Goal: Task Accomplishment & Management: Manage account settings

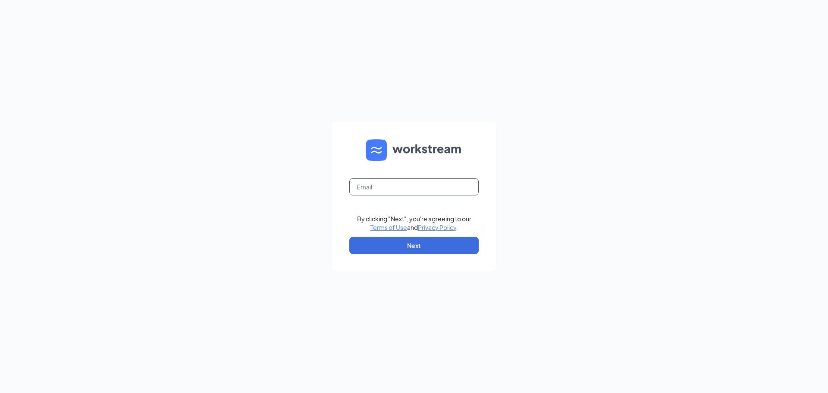
click at [363, 188] on input "text" at bounding box center [413, 186] width 129 height 17
type input "[EMAIL_ADDRESS][DOMAIN_NAME]"
click at [396, 247] on button "Next" at bounding box center [413, 245] width 129 height 17
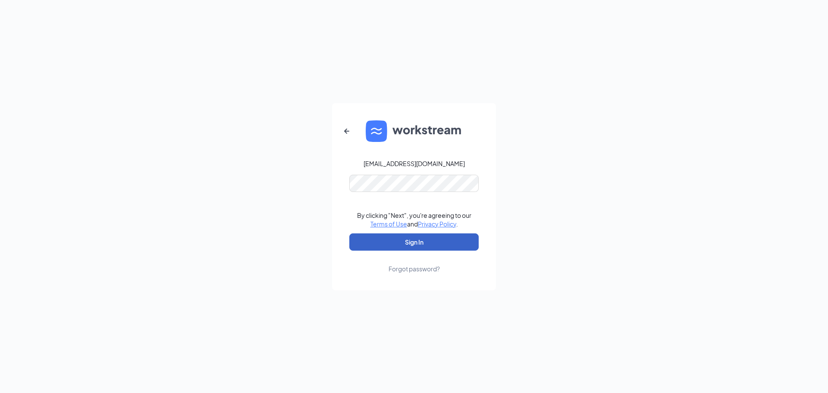
click at [409, 241] on button "Sign In" at bounding box center [413, 241] width 129 height 17
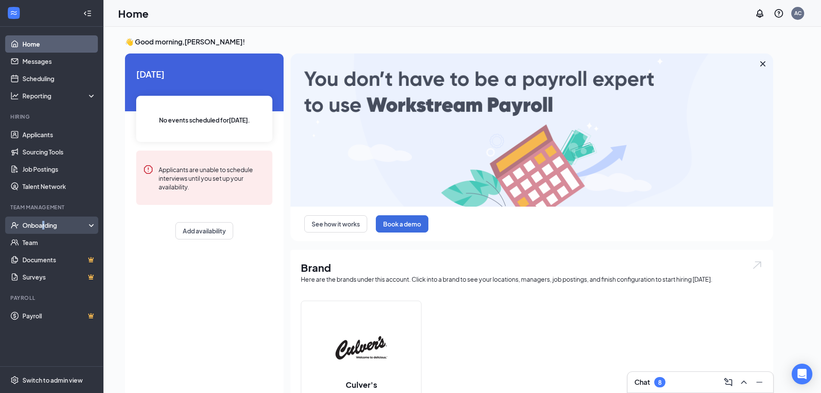
click at [43, 233] on div "Onboarding" at bounding box center [51, 224] width 103 height 17
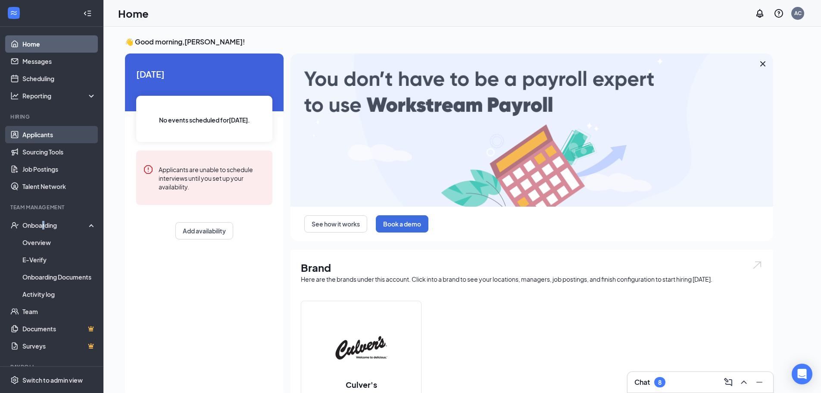
click at [47, 134] on link "Applicants" at bounding box center [59, 134] width 74 height 17
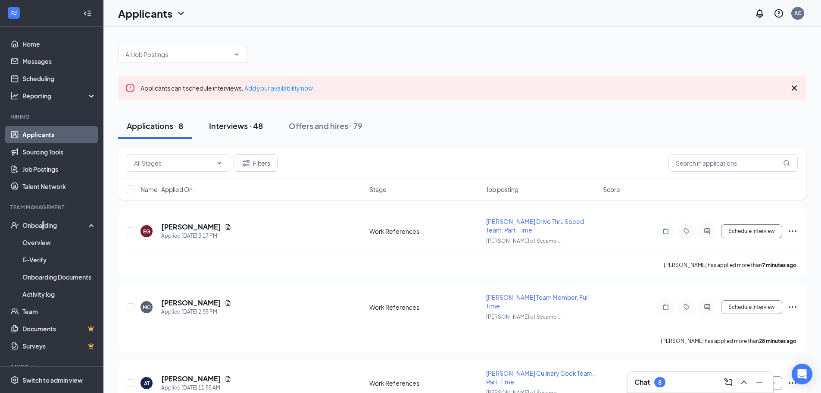
click at [257, 128] on div "Interviews · 48" at bounding box center [236, 125] width 54 height 11
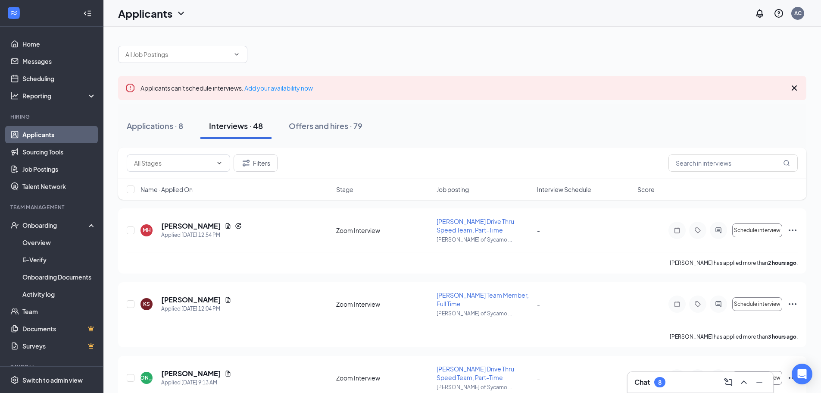
click at [563, 189] on span "Interview Schedule" at bounding box center [564, 189] width 54 height 9
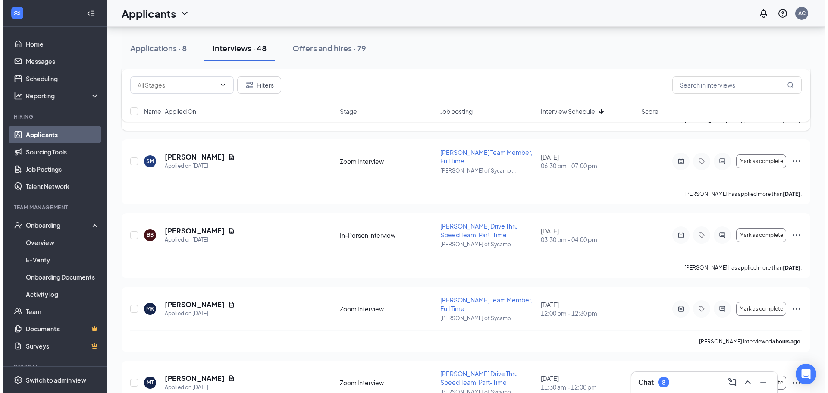
scroll to position [1177, 0]
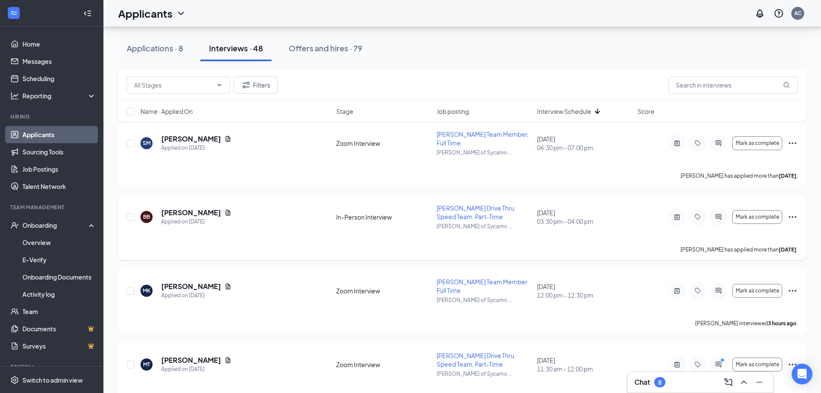
click at [279, 208] on div "BB [PERSON_NAME] Applied on [DATE]" at bounding box center [236, 217] width 191 height 18
click at [225, 208] on div "BB [PERSON_NAME] Applied on [DATE]" at bounding box center [236, 217] width 191 height 18
click at [225, 209] on icon "Document" at bounding box center [228, 212] width 7 height 7
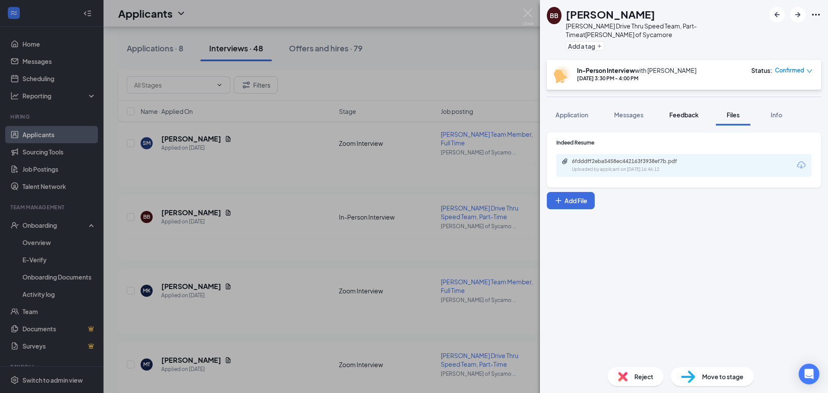
click at [686, 111] on span "Feedback" at bounding box center [683, 115] width 29 height 8
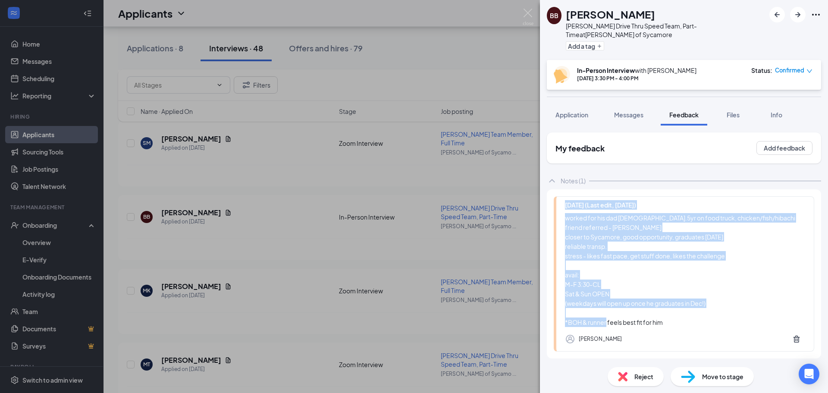
drag, startPoint x: 678, startPoint y: 317, endPoint x: 563, endPoint y: 197, distance: 165.6
click at [563, 197] on div "[DATE] (Last edit, [DATE]) worked for his dad [DEMOGRAPHIC_DATA].5yr on food tr…" at bounding box center [684, 273] width 260 height 155
click at [583, 111] on span "Application" at bounding box center [571, 115] width 33 height 8
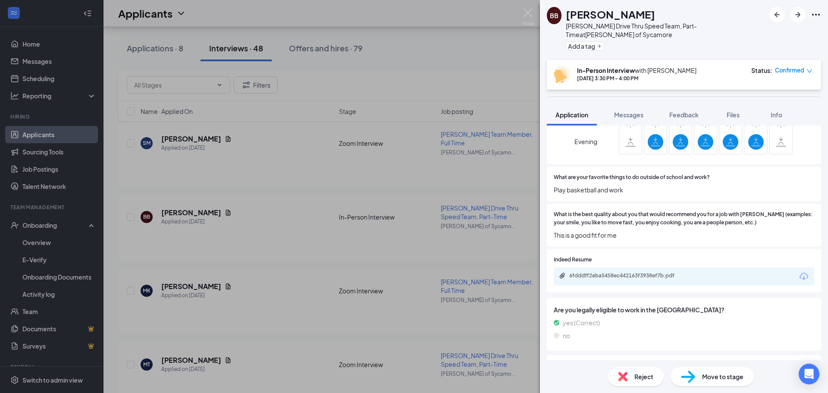
scroll to position [474, 0]
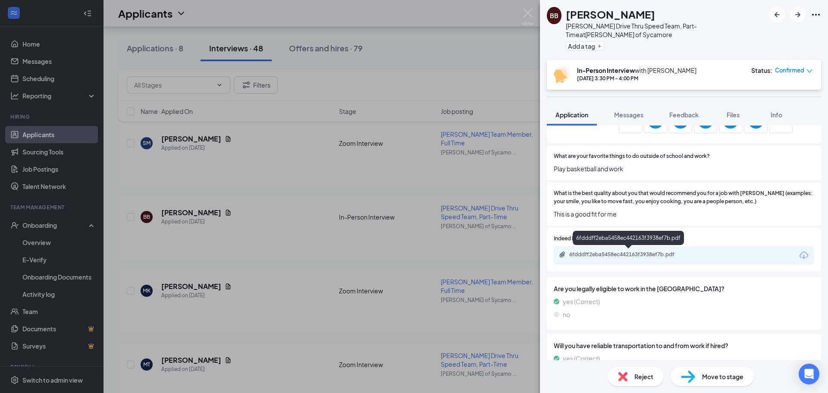
click at [625, 252] on div "6fdddff2eba5458ec442163f3938ef7b.pdf" at bounding box center [629, 254] width 121 height 7
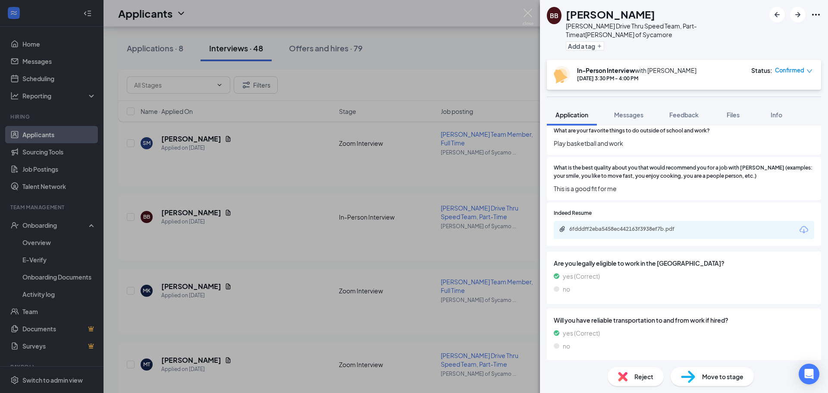
scroll to position [155, 0]
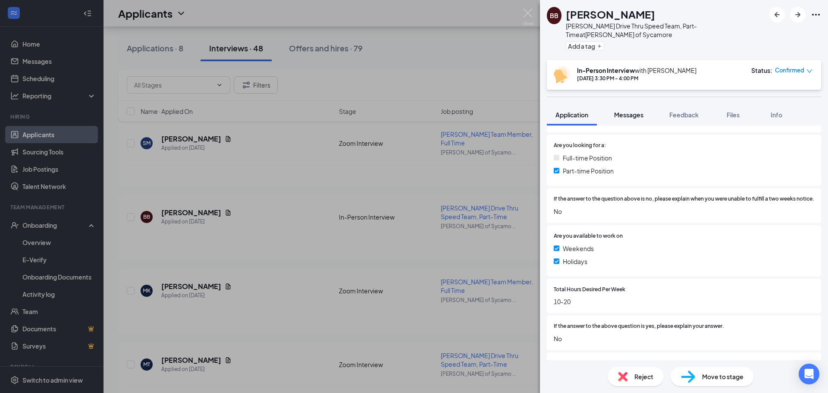
click at [638, 111] on span "Messages" at bounding box center [628, 115] width 29 height 8
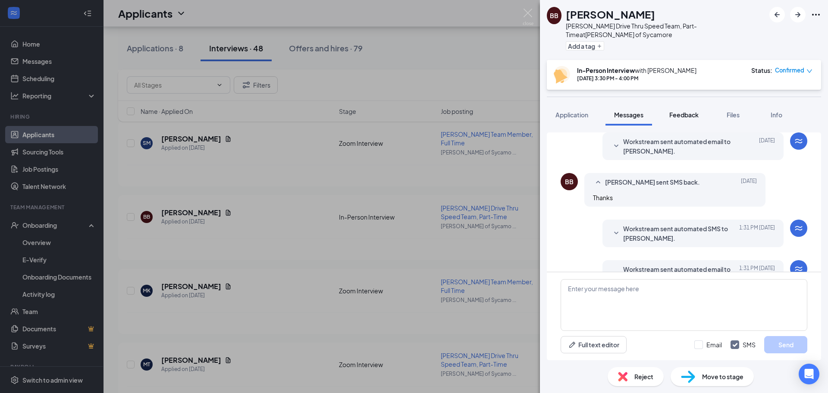
scroll to position [317, 0]
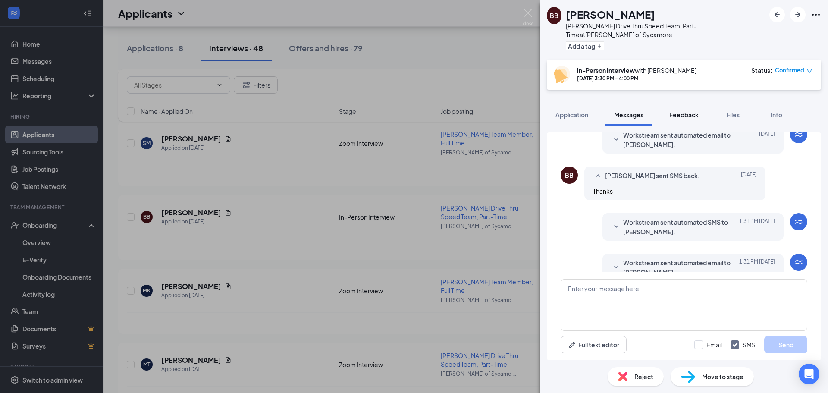
click at [686, 111] on span "Feedback" at bounding box center [683, 115] width 29 height 8
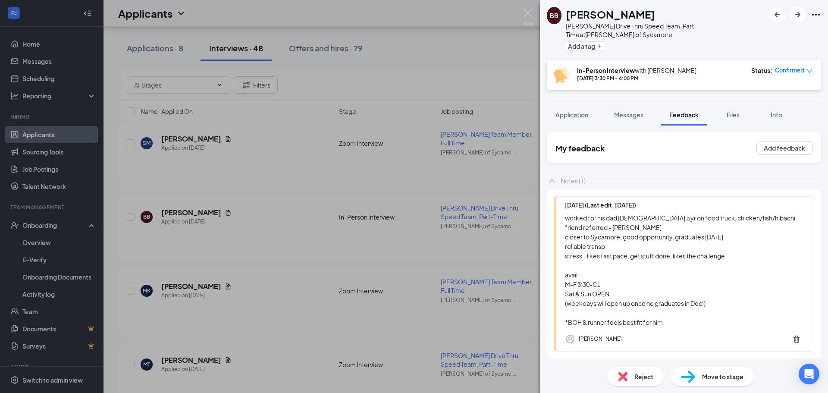
scroll to position [30, 0]
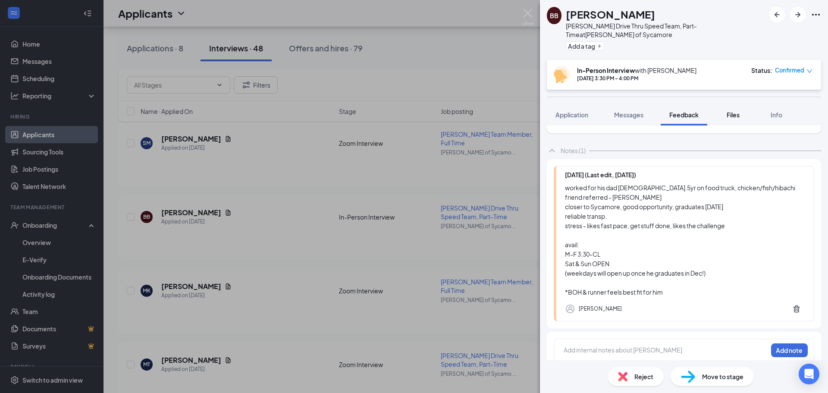
click at [733, 110] on div "Files" at bounding box center [732, 114] width 17 height 9
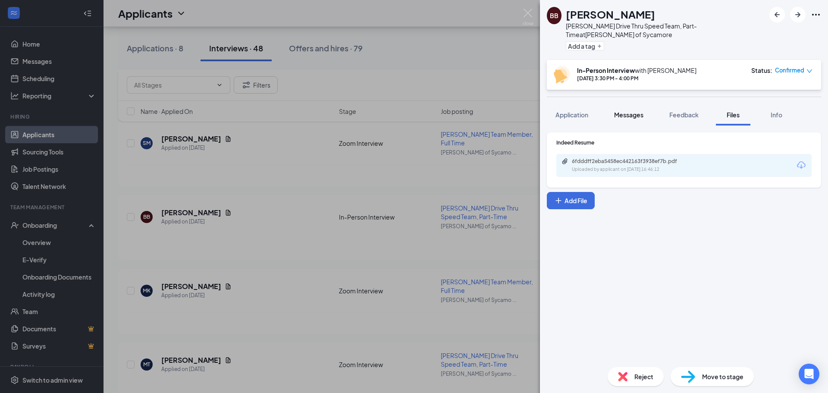
click at [626, 111] on span "Messages" at bounding box center [628, 115] width 29 height 8
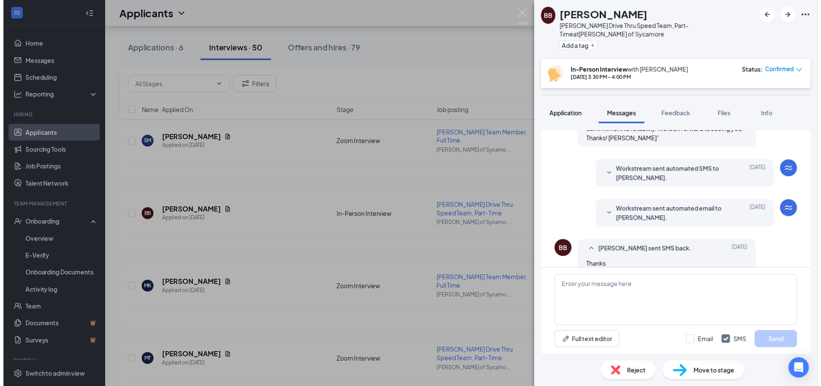
scroll to position [292, 0]
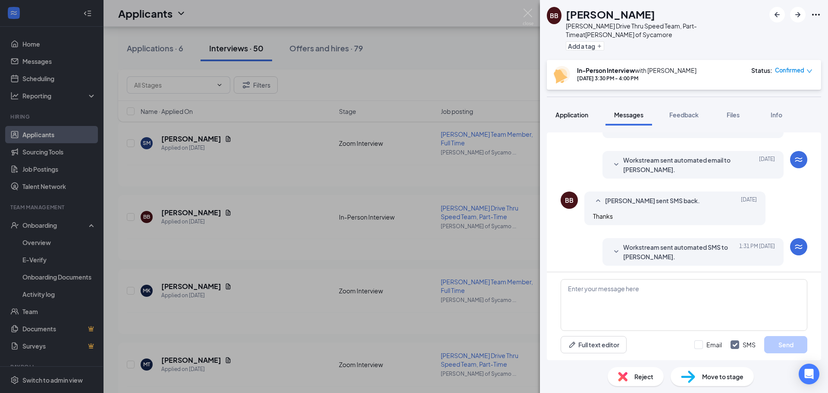
click at [591, 111] on button "Application" at bounding box center [572, 115] width 50 height 22
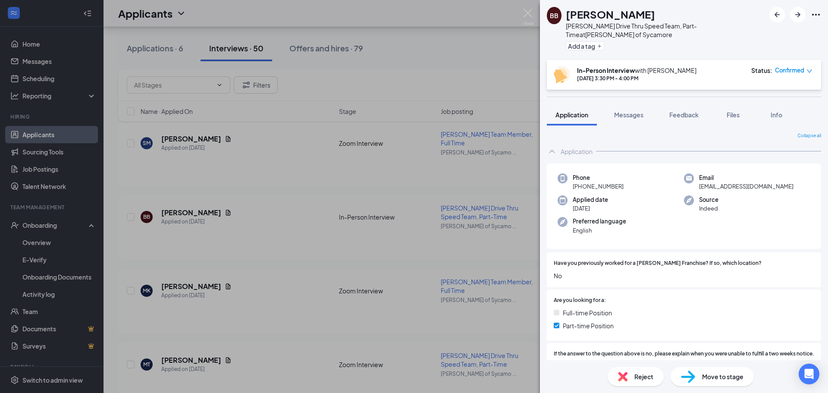
click at [418, 177] on div "BB [PERSON_NAME] Drive Thru Speed Team, Part-Time at [PERSON_NAME] of Sycamore …" at bounding box center [414, 196] width 828 height 393
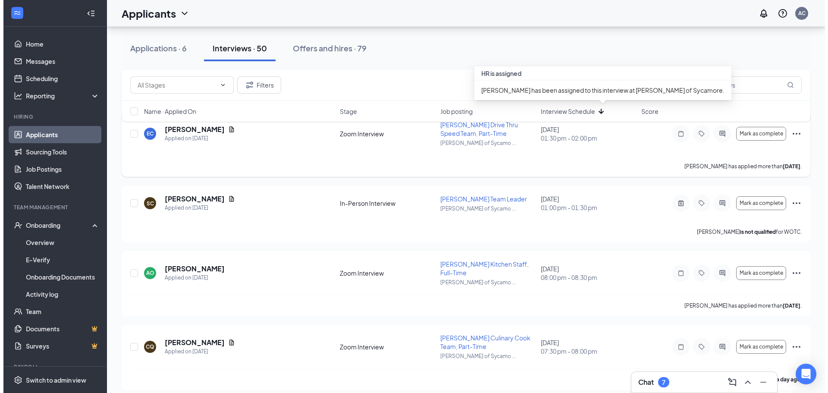
scroll to position [819, 0]
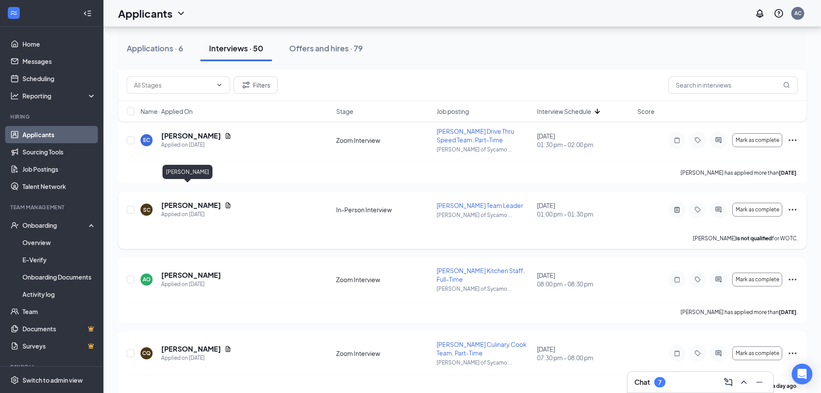
click at [181, 200] on h5 "[PERSON_NAME]" at bounding box center [191, 204] width 60 height 9
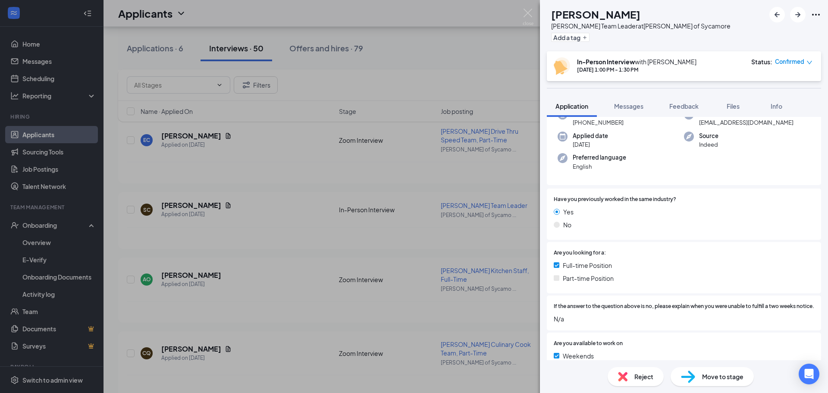
scroll to position [129, 0]
